Goal: Navigation & Orientation: Go to known website

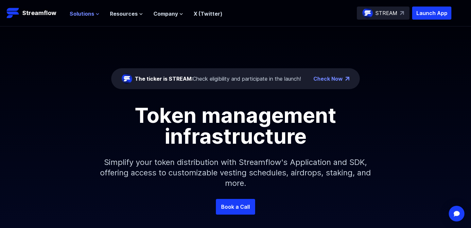
click at [90, 17] on span "Solutions" at bounding box center [82, 14] width 25 height 8
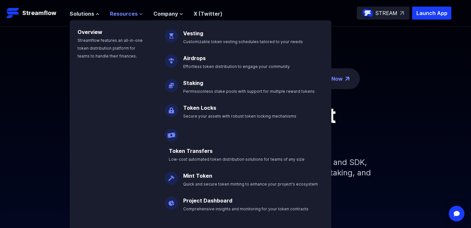
click at [119, 17] on span "Resources" at bounding box center [124, 14] width 28 height 8
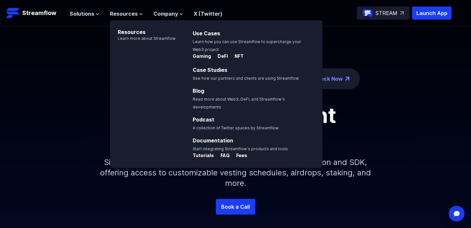
click at [90, 33] on div "The ticker is STREAM: Check eligibility and participate in the launch! Check No…" at bounding box center [235, 112] width 471 height 173
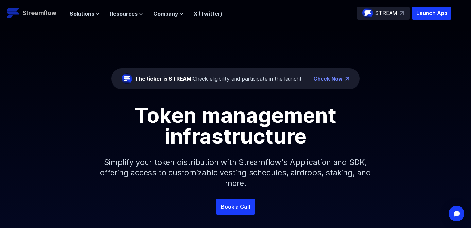
click at [50, 17] on p "Streamflow" at bounding box center [39, 13] width 34 height 9
click at [422, 15] on p "Launch App" at bounding box center [431, 13] width 39 height 13
